Goal: Task Accomplishment & Management: Manage account settings

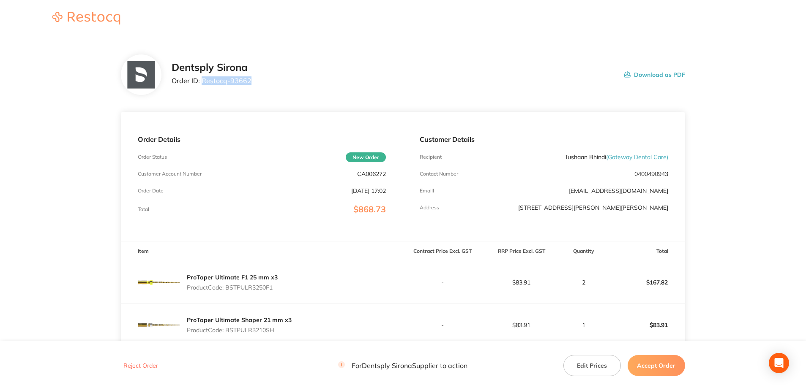
drag, startPoint x: 253, startPoint y: 82, endPoint x: 201, endPoint y: 80, distance: 52.8
click at [201, 80] on div "Dentsply Sirona Order ID: Restocq- 93662 Download as PDF" at bounding box center [428, 75] width 513 height 26
copy p "Restocq- 93662"
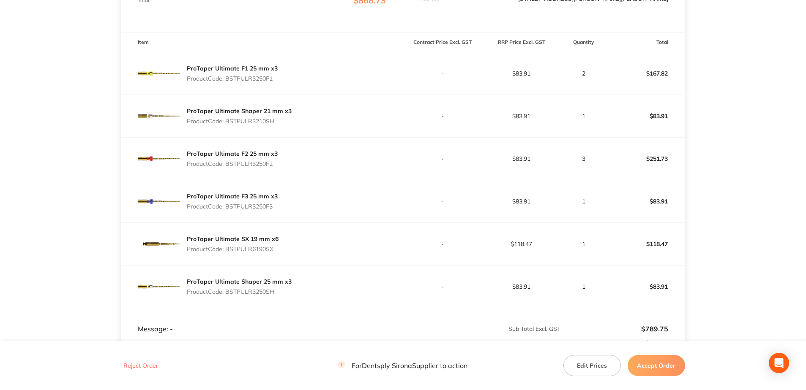
scroll to position [211, 0]
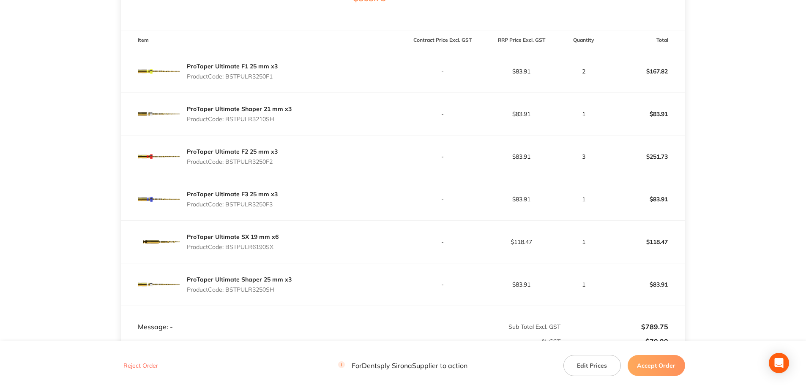
drag, startPoint x: 275, startPoint y: 79, endPoint x: 226, endPoint y: 79, distance: 48.2
click at [226, 79] on p "Product Code: BSTPULR3250F1" at bounding box center [232, 76] width 91 height 7
copy p "BSTPULR3250F1"
drag, startPoint x: 275, startPoint y: 122, endPoint x: 228, endPoint y: 121, distance: 46.9
click at [228, 121] on p "Product Code: BSTPULR3210SH" at bounding box center [239, 119] width 105 height 7
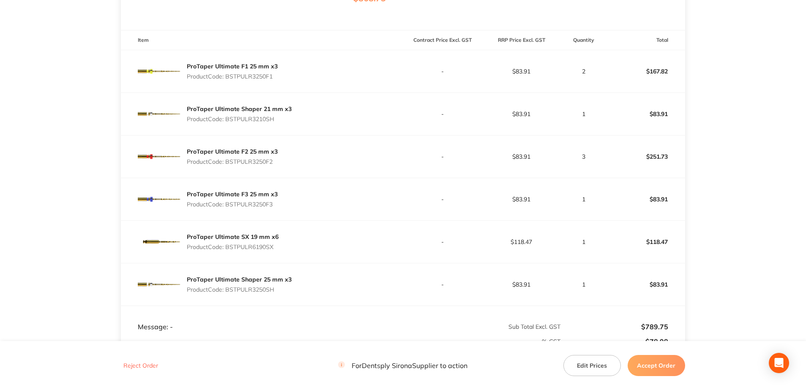
copy p "BSTPULR3210SH"
drag, startPoint x: 274, startPoint y: 166, endPoint x: 228, endPoint y: 164, distance: 45.7
click at [228, 164] on div "ProTaper Ultimate F2 25 mm x3 Product Code: BSTPULR3250F2" at bounding box center [232, 157] width 91 height 24
copy p "BSTPULR3250F2"
drag, startPoint x: 277, startPoint y: 207, endPoint x: 225, endPoint y: 207, distance: 52.4
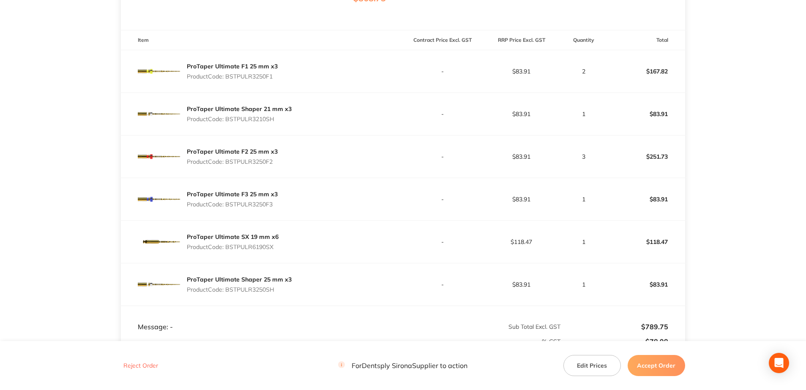
click at [227, 207] on div "ProTaper Ultimate F3 25 mm x3 Product Code: BSTPULR3250F3" at bounding box center [262, 199] width 282 height 42
copy p "BSTPULR3250F3"
drag, startPoint x: 265, startPoint y: 250, endPoint x: 228, endPoint y: 250, distance: 37.6
click at [228, 250] on div "ProTaper Ultimate SX 19 mm x6 Product Code: BSTPULR6190SX" at bounding box center [262, 242] width 282 height 42
copy p "BSTPULR6190SX"
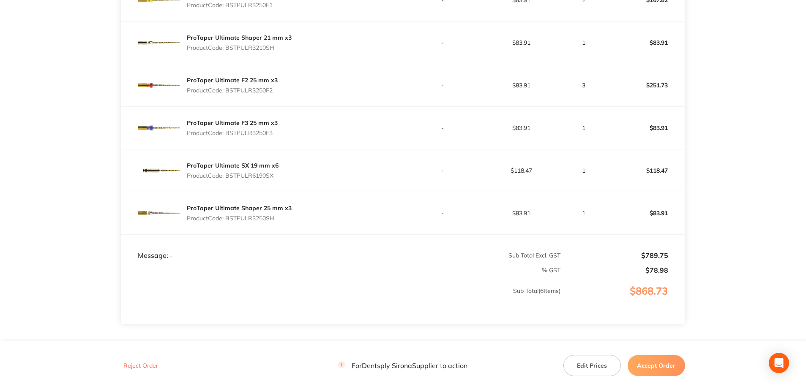
scroll to position [296, 0]
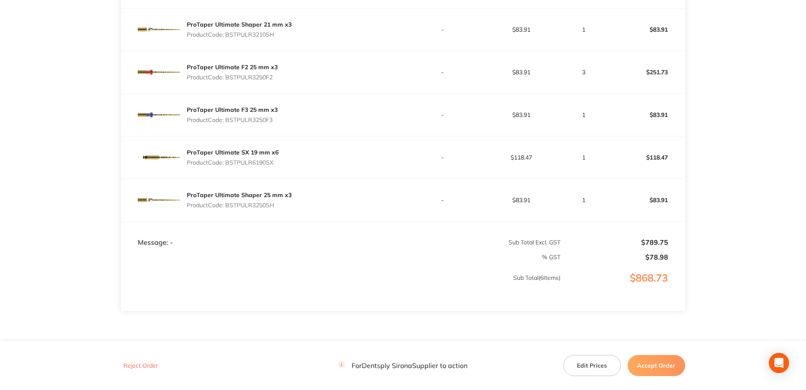
drag, startPoint x: 277, startPoint y: 210, endPoint x: 228, endPoint y: 207, distance: 49.1
click at [228, 207] on div "ProTaper Ultimate Shaper 25 mm x3 Product Code: BSTPULR3250SH" at bounding box center [239, 200] width 105 height 24
copy p "BSTPULR3250SH"
click at [656, 370] on button "Accept Order" at bounding box center [655, 365] width 57 height 21
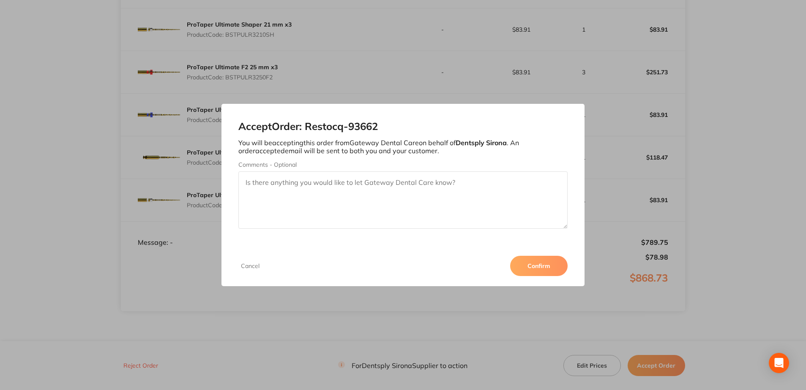
click at [521, 263] on button "Confirm" at bounding box center [538, 266] width 57 height 20
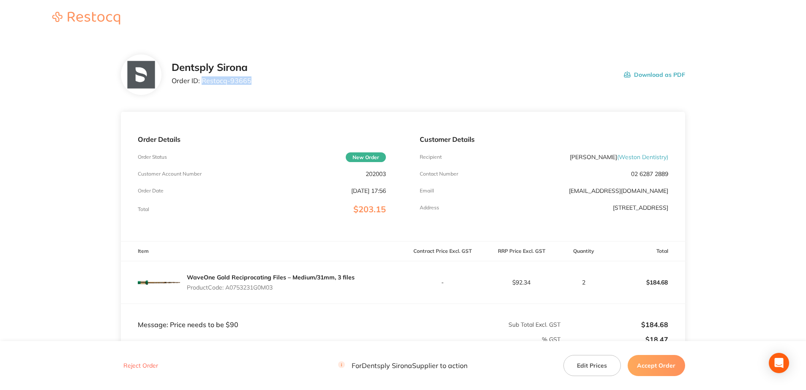
drag, startPoint x: 251, startPoint y: 86, endPoint x: 203, endPoint y: 86, distance: 48.2
click at [203, 86] on div "Dentsply Sirona Order ID: Restocq- 93665 Download as PDF" at bounding box center [428, 75] width 513 height 26
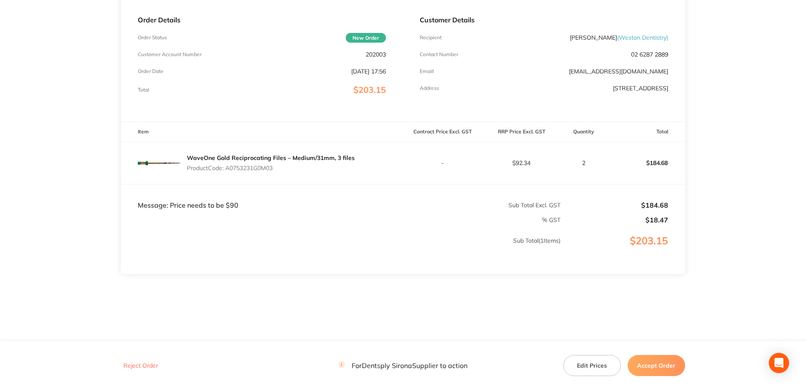
scroll to position [120, 0]
drag, startPoint x: 266, startPoint y: 169, endPoint x: 228, endPoint y: 169, distance: 38.0
click at [228, 169] on p "Product Code: A0753231G0M03" at bounding box center [271, 167] width 168 height 7
click at [661, 369] on button "Accept Order" at bounding box center [655, 365] width 57 height 21
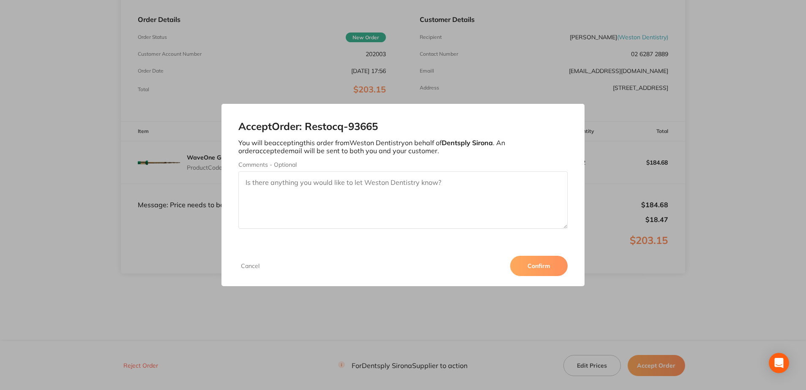
click at [533, 268] on button "Confirm" at bounding box center [538, 266] width 57 height 20
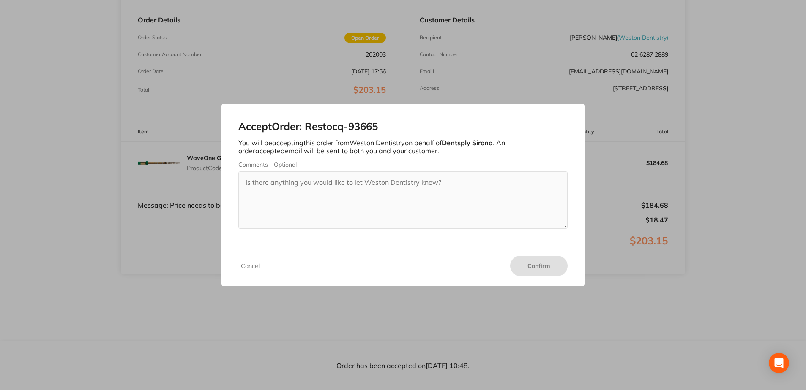
scroll to position [120, 0]
